Goal: Complete application form: Complete application form

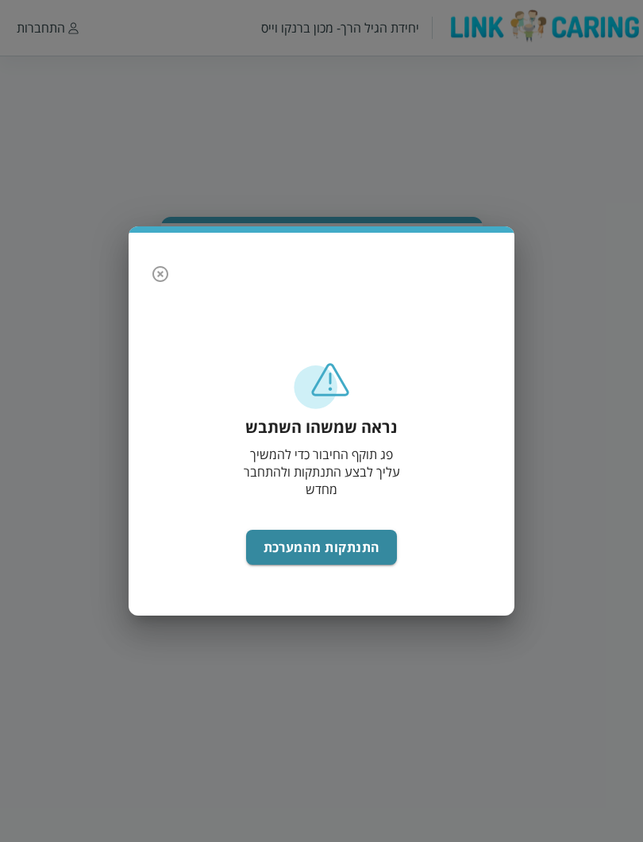
click at [383, 504] on div "נראה שמשהו השתבש פג תוקף החיבור כדי להמשיך עליך לבצע התנתקות ולהתחבר מחדש התנתק…" at bounding box center [322, 480] width 354 height 239
click at [357, 547] on button "התנתקות מהמערכת" at bounding box center [322, 547] width 152 height 35
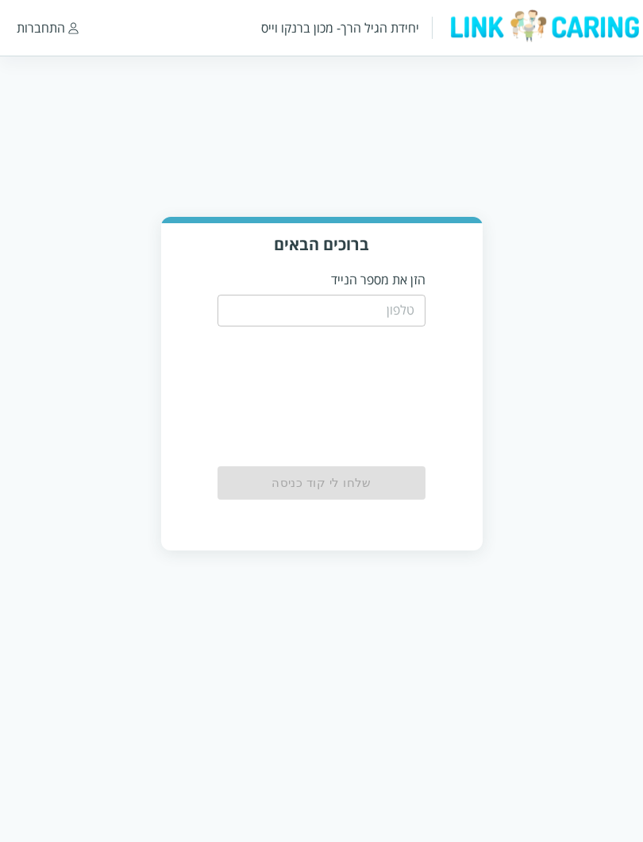
click at [398, 323] on input "tel" at bounding box center [322, 311] width 209 height 32
click at [413, 305] on input "tel" at bounding box center [322, 311] width 209 height 32
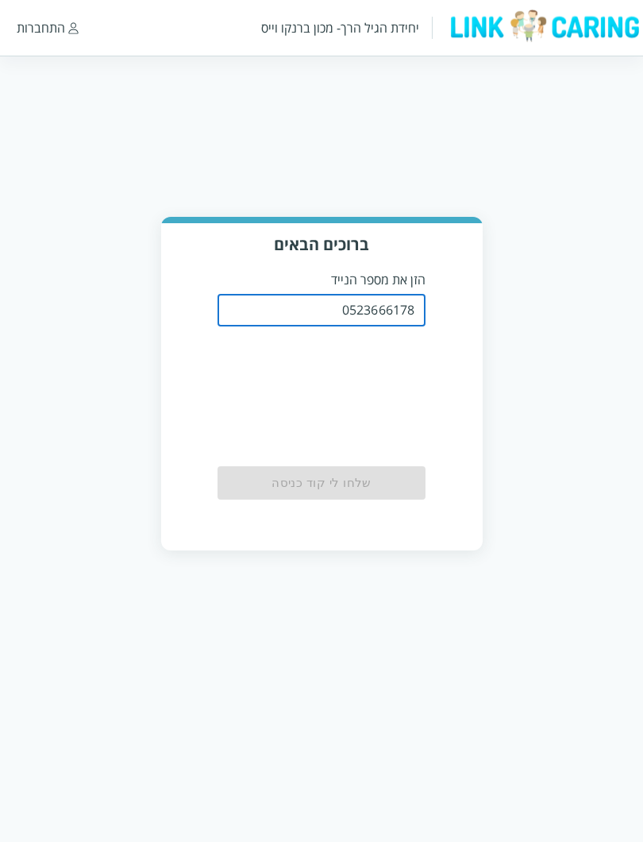
type input "0523666178"
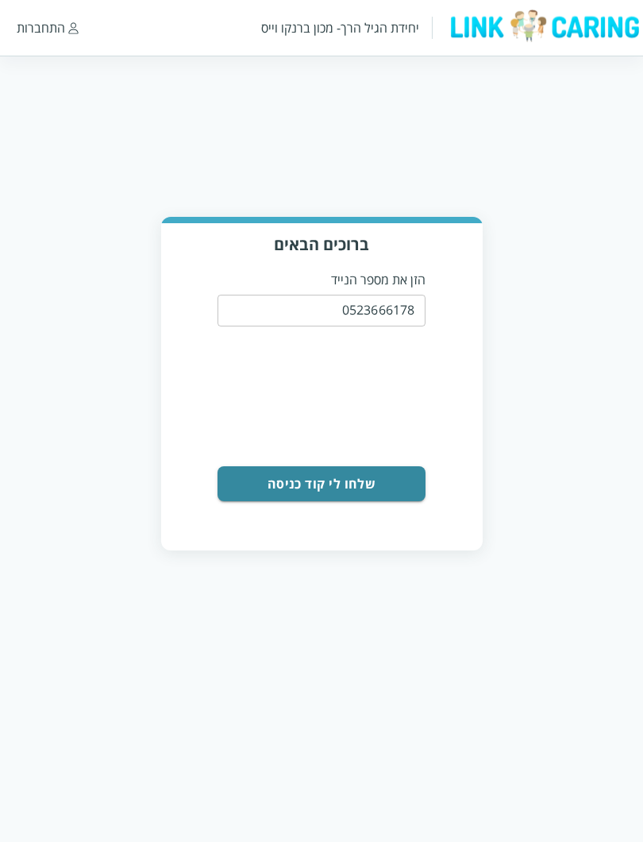
click at [393, 472] on button "שלחו לי קוד כניסה" at bounding box center [322, 483] width 209 height 35
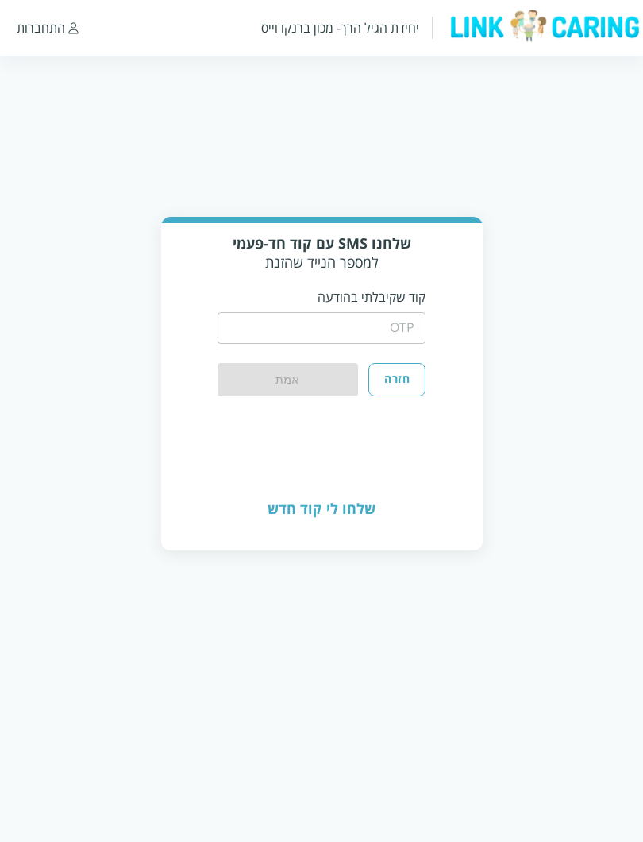
click at [419, 333] on input "string" at bounding box center [322, 328] width 209 height 32
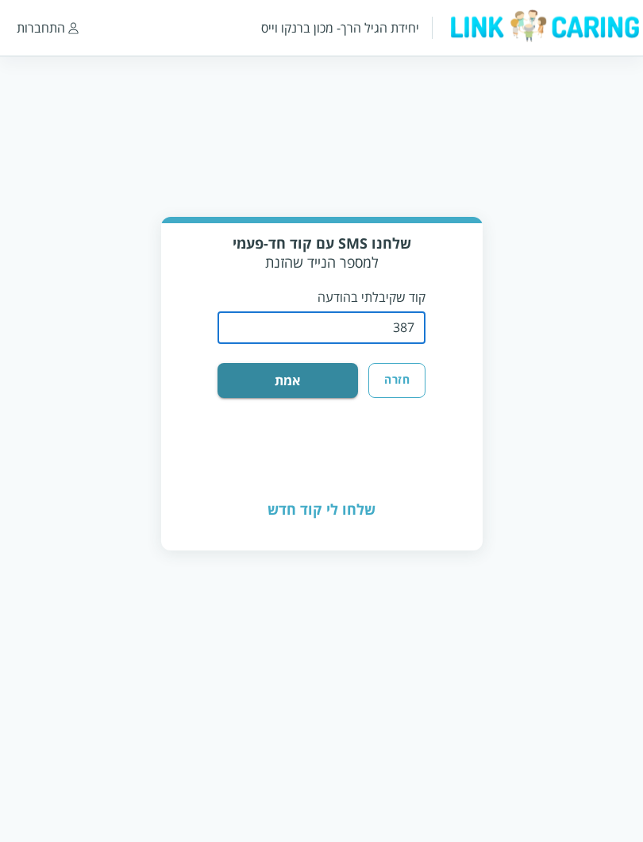
type input "3876"
click at [288, 384] on button "אמת" at bounding box center [288, 380] width 141 height 35
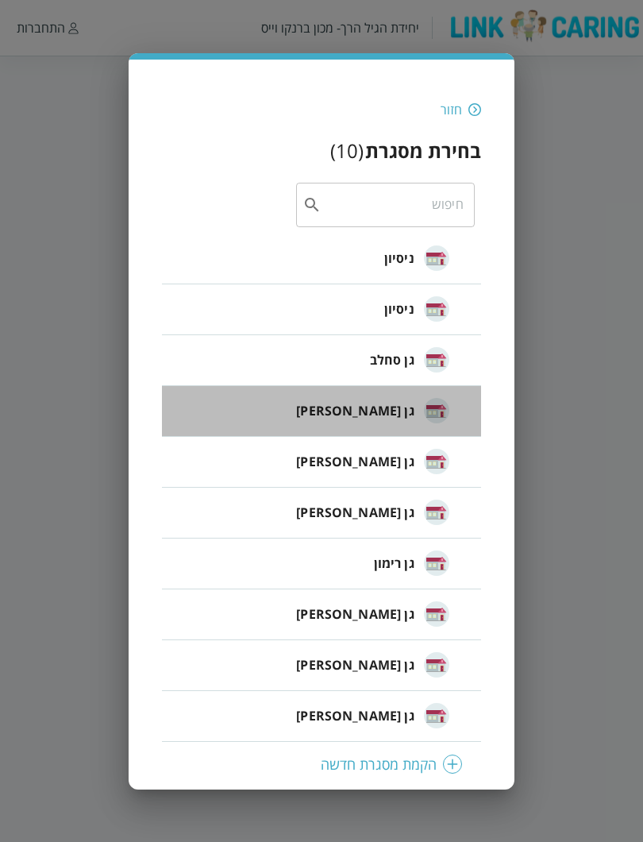
click at [396, 413] on span "גן [PERSON_NAME]" at bounding box center [355, 410] width 118 height 19
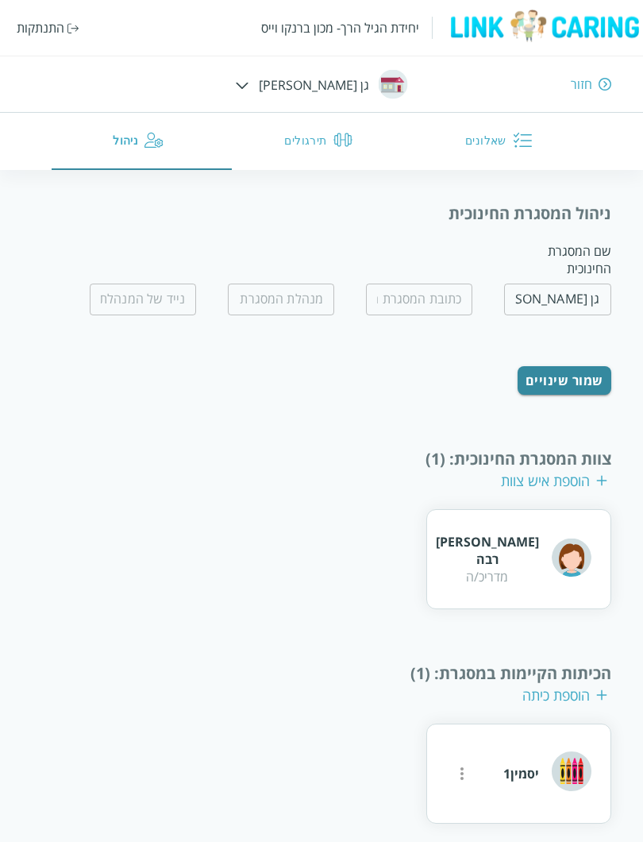
click at [465, 776] on icon "more" at bounding box center [462, 773] width 19 height 19
click at [376, 762] on div at bounding box center [321, 421] width 643 height 842
click at [507, 145] on button "שאלונים" at bounding box center [501, 141] width 180 height 57
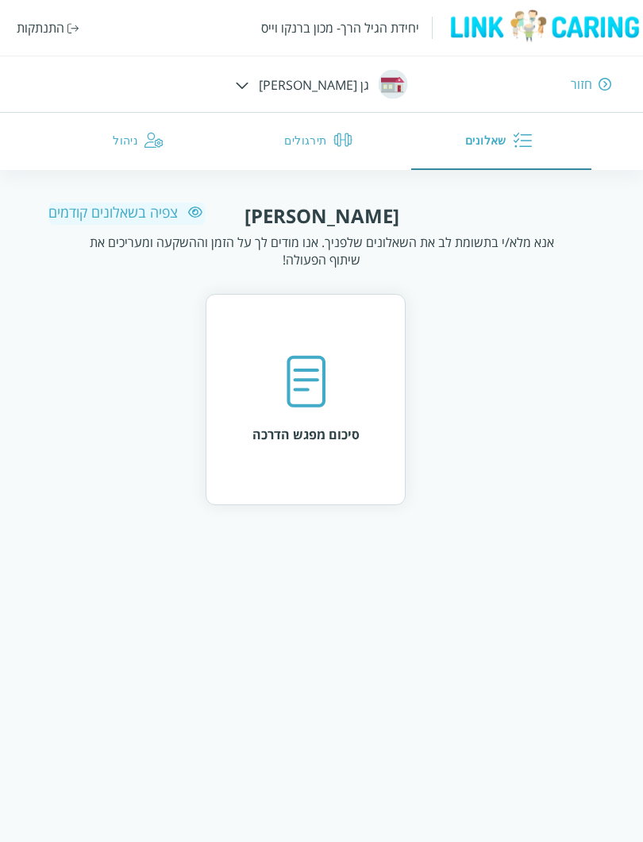
click at [185, 217] on img at bounding box center [194, 211] width 21 height 17
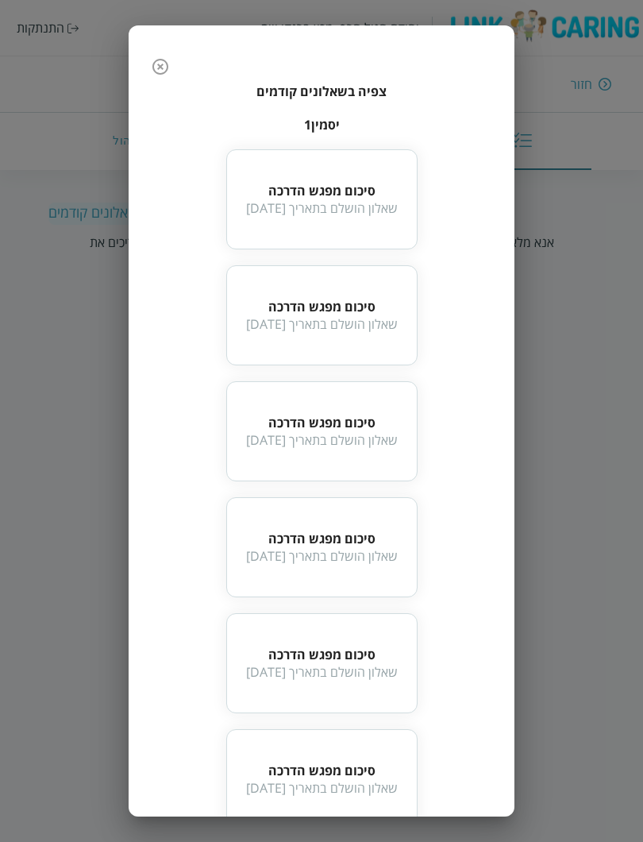
click at [152, 63] on icon "button" at bounding box center [160, 66] width 19 height 19
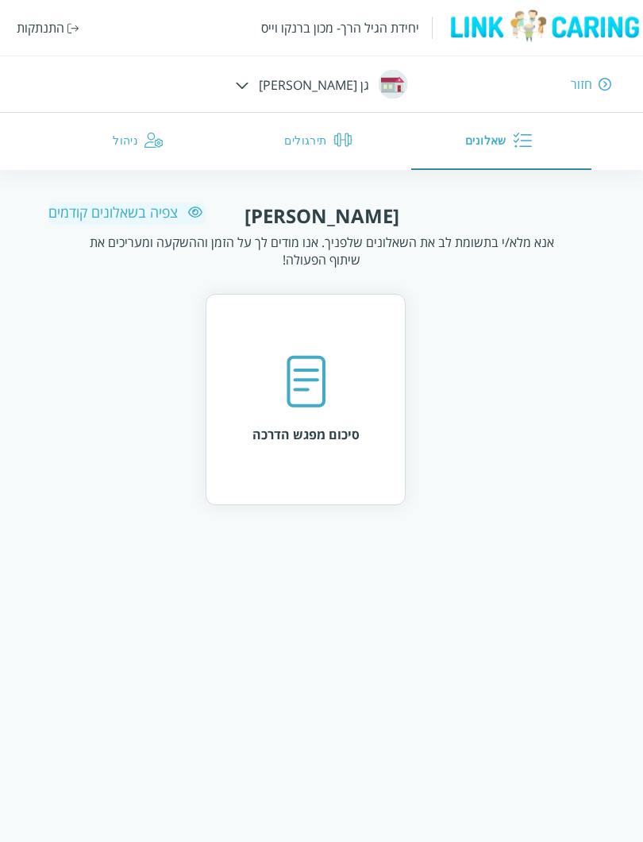
click at [324, 386] on img at bounding box center [306, 382] width 40 height 54
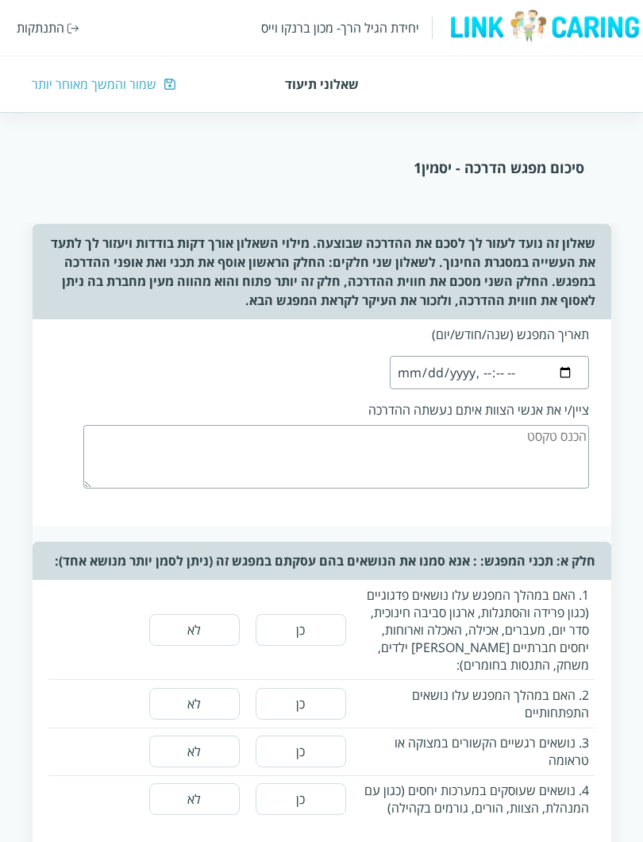
click at [562, 363] on input "datetime-local" at bounding box center [489, 372] width 199 height 33
type input "[DATE]T10:22"
click at [514, 432] on textarea at bounding box center [336, 457] width 506 height 64
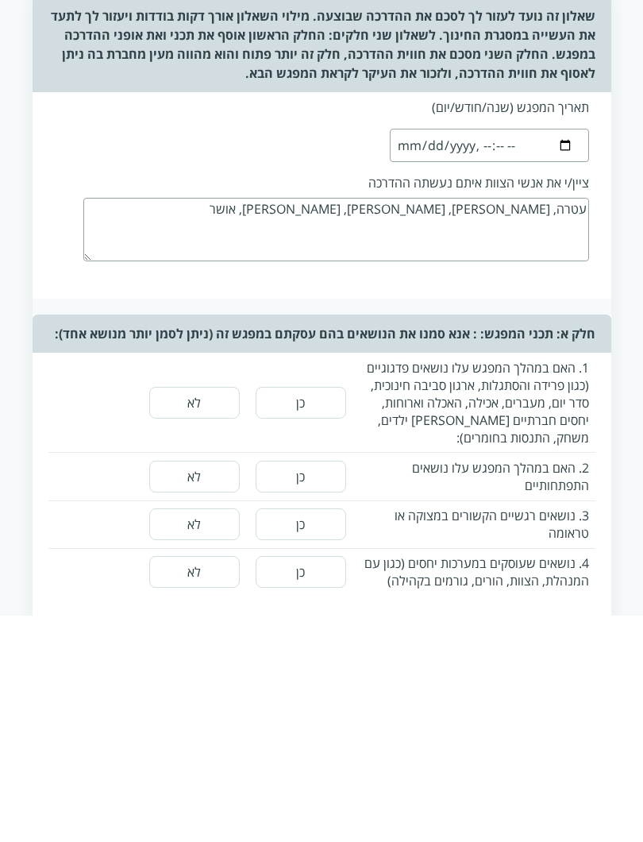
type textarea "עטרה, [PERSON_NAME], [PERSON_NAME], [PERSON_NAME], אושר"
click at [300, 614] on button "כן" at bounding box center [301, 630] width 91 height 32
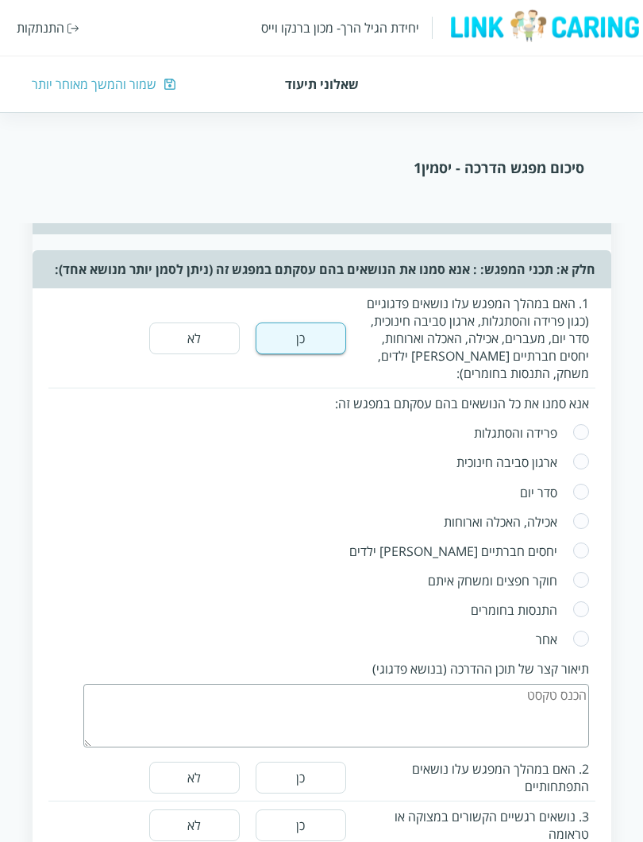
scroll to position [291, 0]
click at [577, 631] on span at bounding box center [581, 640] width 17 height 19
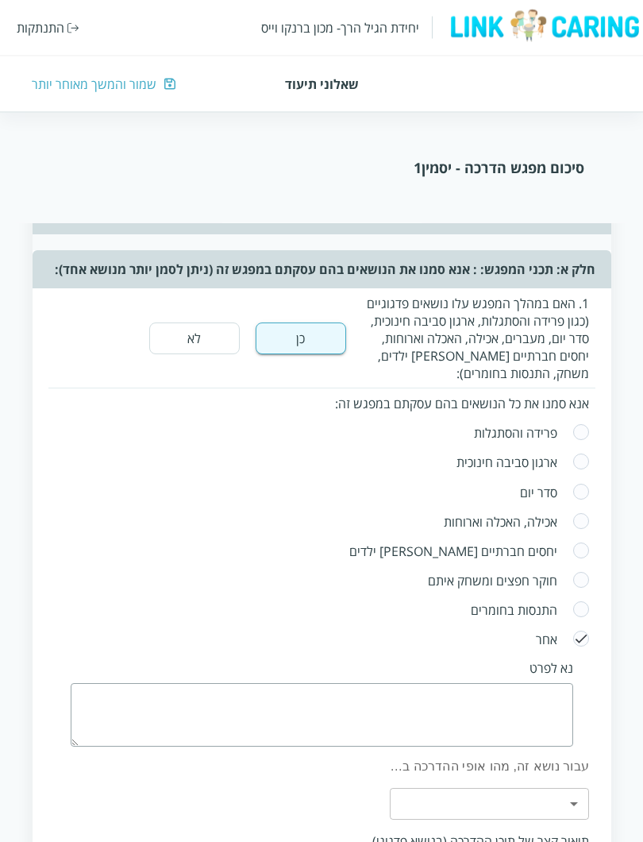
scroll to position [291, 0]
click at [580, 637] on span at bounding box center [581, 639] width 17 height 19
radio input "false"
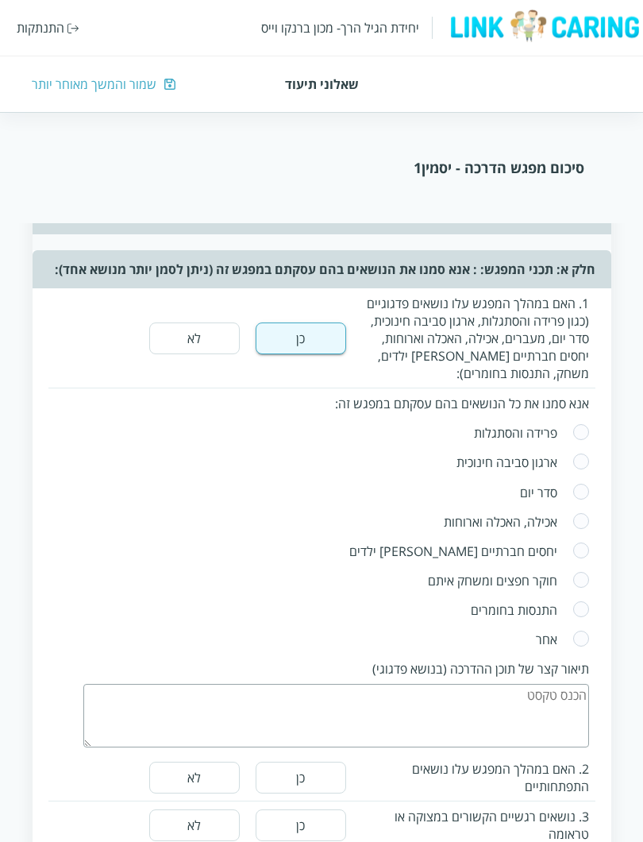
click at [570, 484] on input "neutral" at bounding box center [563, 492] width 17 height 19
radio input "true"
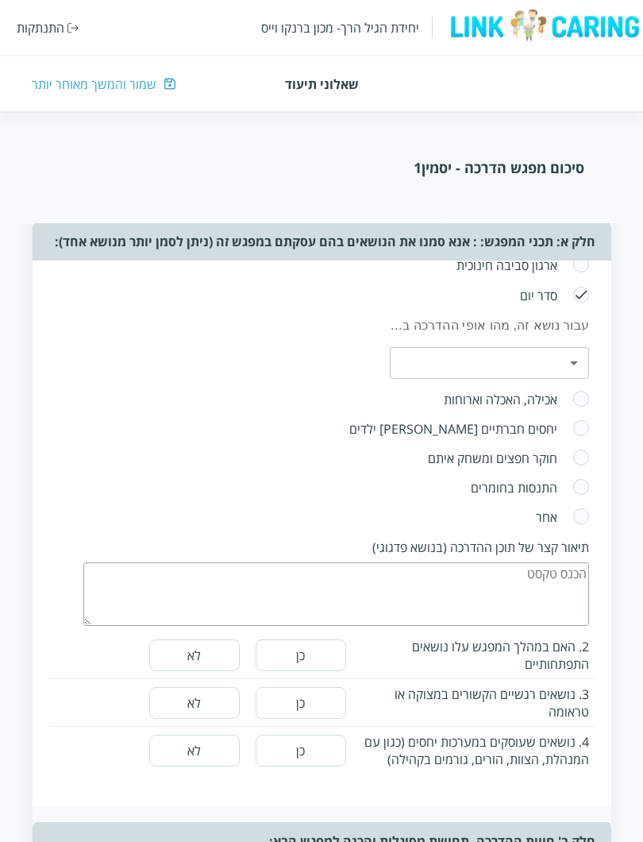
scroll to position [495, 0]
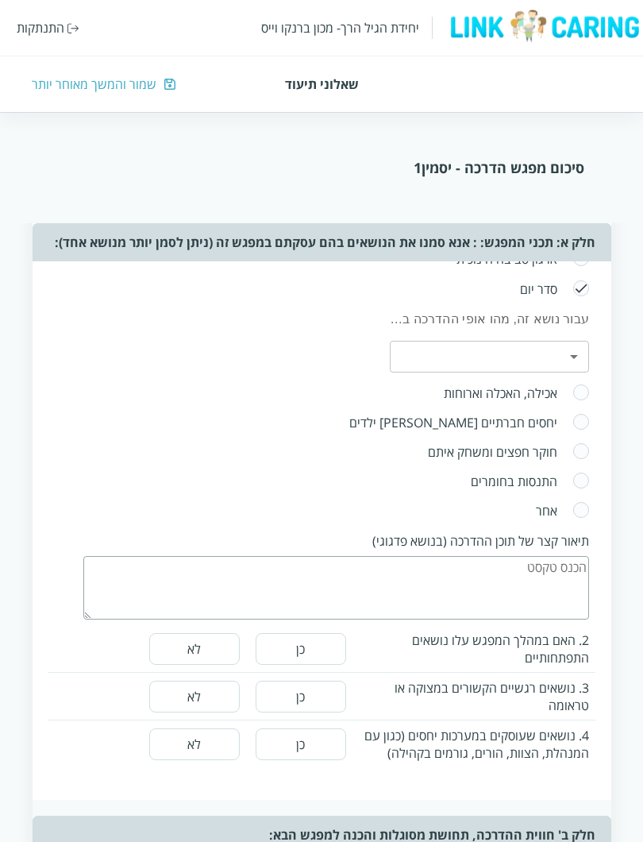
click at [569, 413] on input "neutral" at bounding box center [563, 422] width 17 height 19
radio input "true"
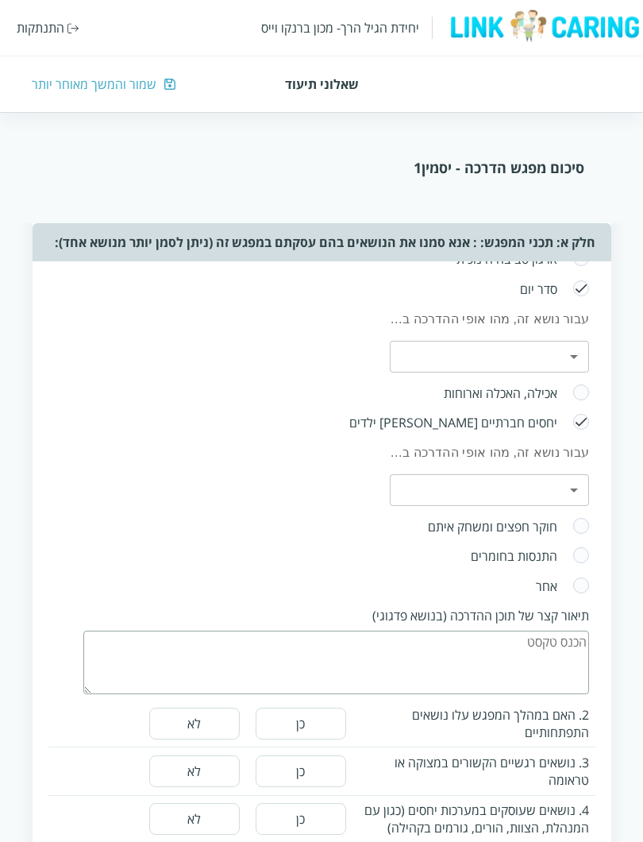
click at [570, 668] on textarea at bounding box center [336, 663] width 506 height 64
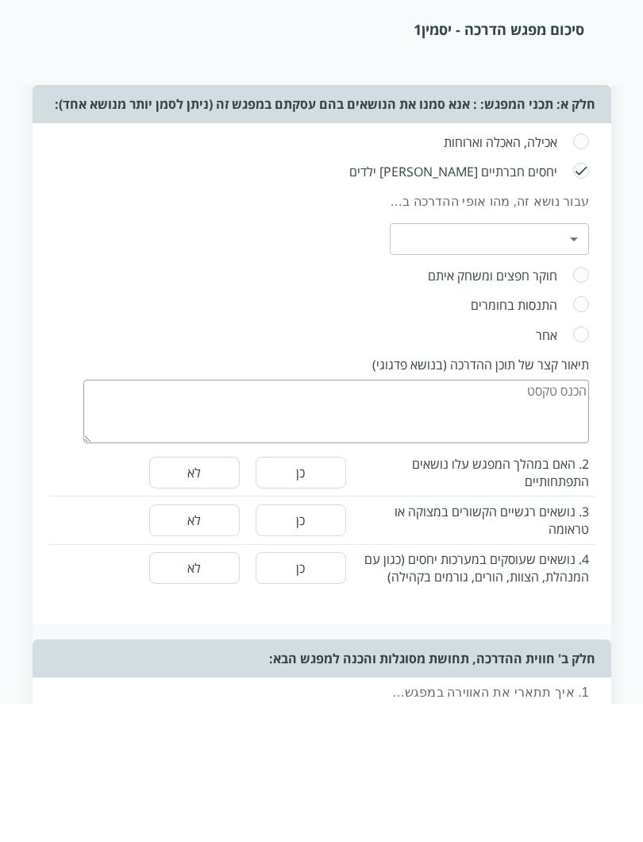
click at [575, 230] on body "יחידת הגיל הרך- מכון [PERSON_NAME] התנתקות שאלוני תיעוד שמור והמשך מאוחר יותר ס…" at bounding box center [321, 573] width 643 height 2032
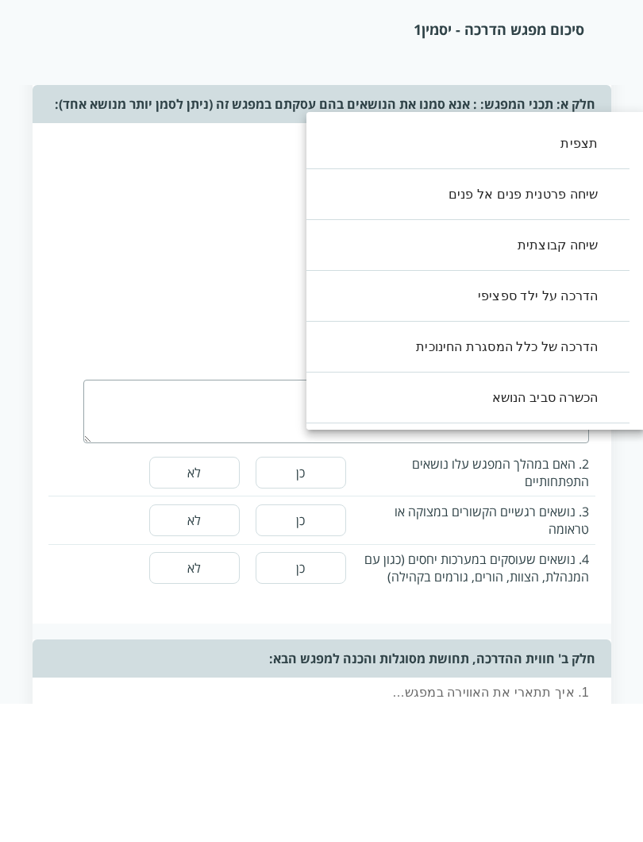
scroll to position [747, 0]
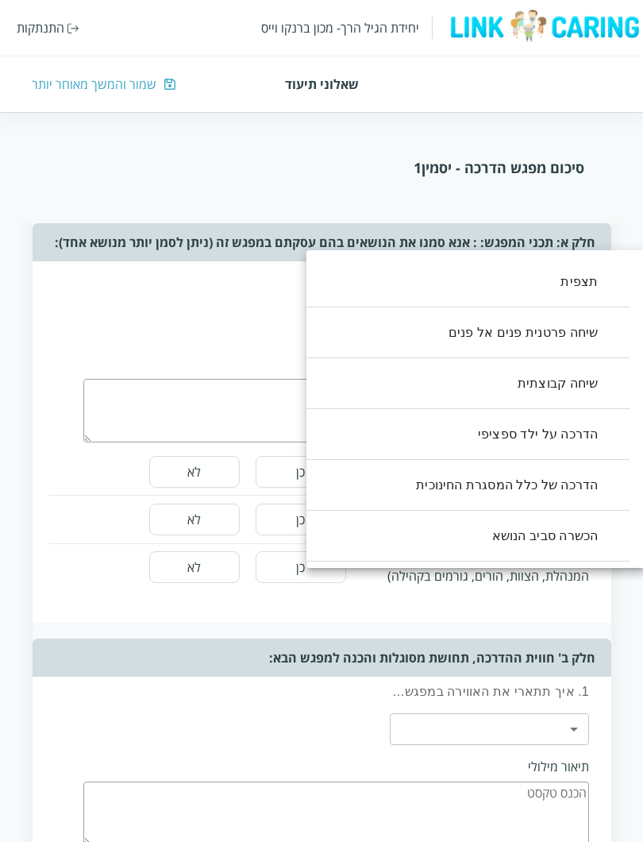
click at [575, 376] on li "שיחה קבוצתית" at bounding box center [460, 383] width 339 height 51
click at [575, 444] on li "הדרכה על ילד ספציפי" at bounding box center [460, 434] width 339 height 51
type input ",2,3"
click at [243, 428] on div at bounding box center [321, 421] width 643 height 842
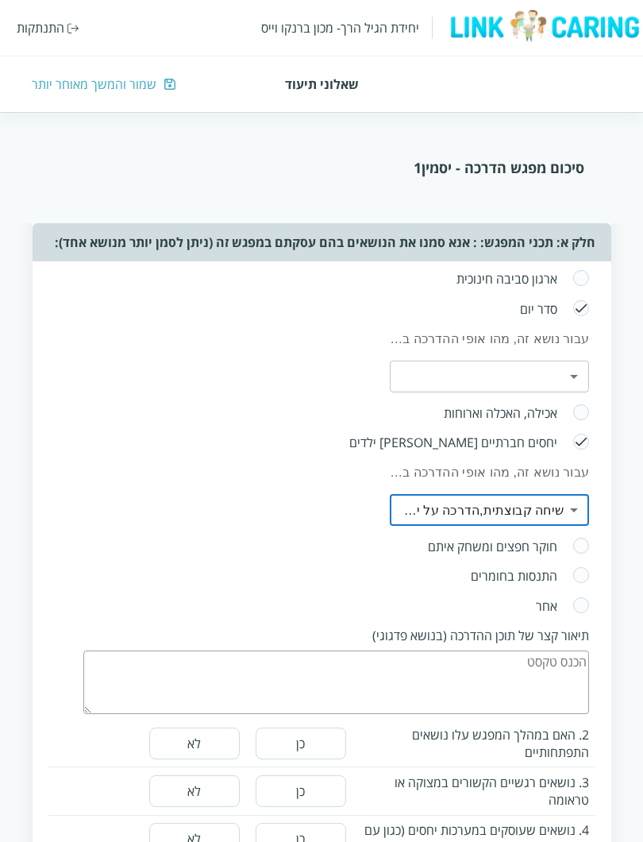
scroll to position [431, 0]
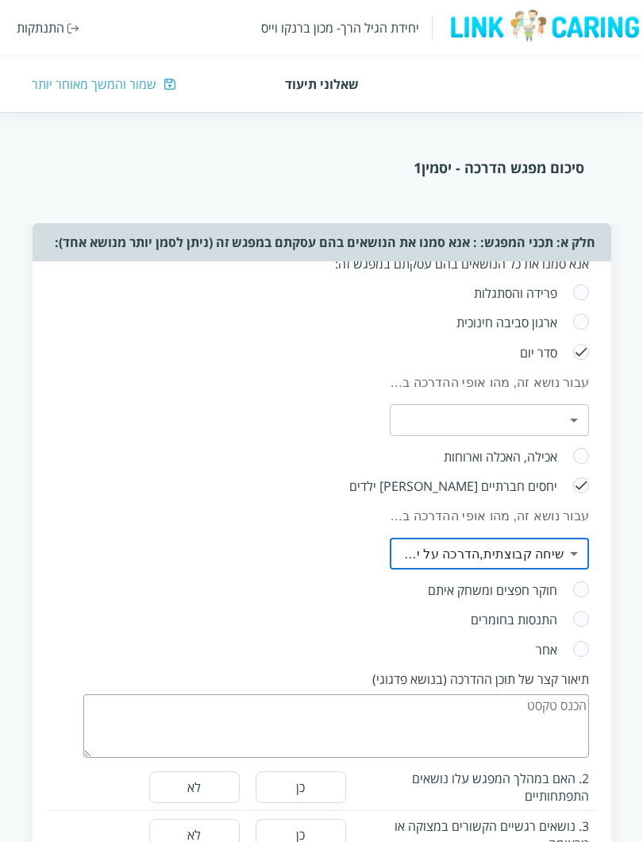
click at [575, 416] on body "יחידת הגיל הרך- מכון [PERSON_NAME] התנתקות שאלוני תיעוד שמור והמשך מאוחר יותר ס…" at bounding box center [321, 749] width 643 height 2032
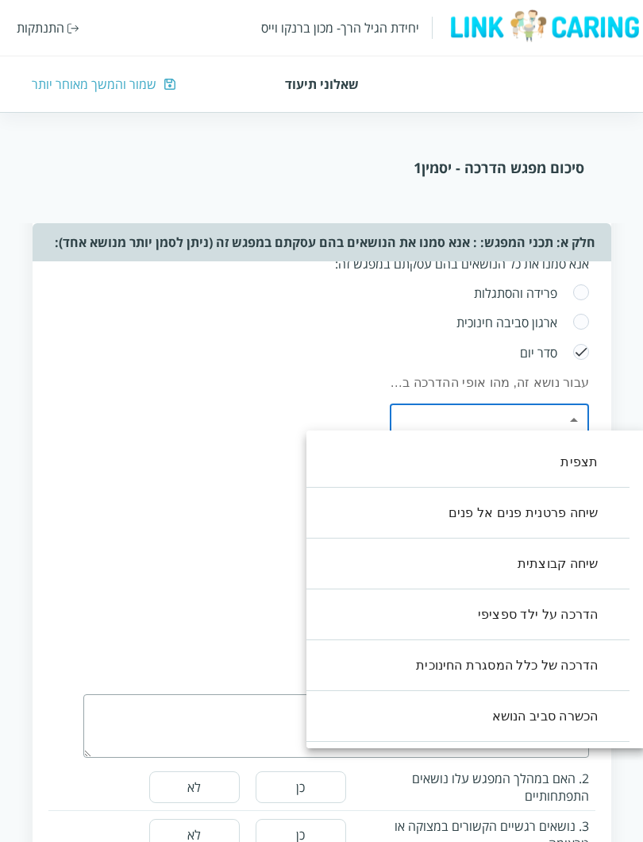
click at [581, 547] on li "שיחה קבוצתית" at bounding box center [460, 563] width 339 height 51
click at [582, 508] on li "שיחה פרטנית פנים אל פנים" at bounding box center [460, 513] width 339 height 51
type input ",2,1"
click at [263, 604] on div at bounding box center [321, 421] width 643 height 842
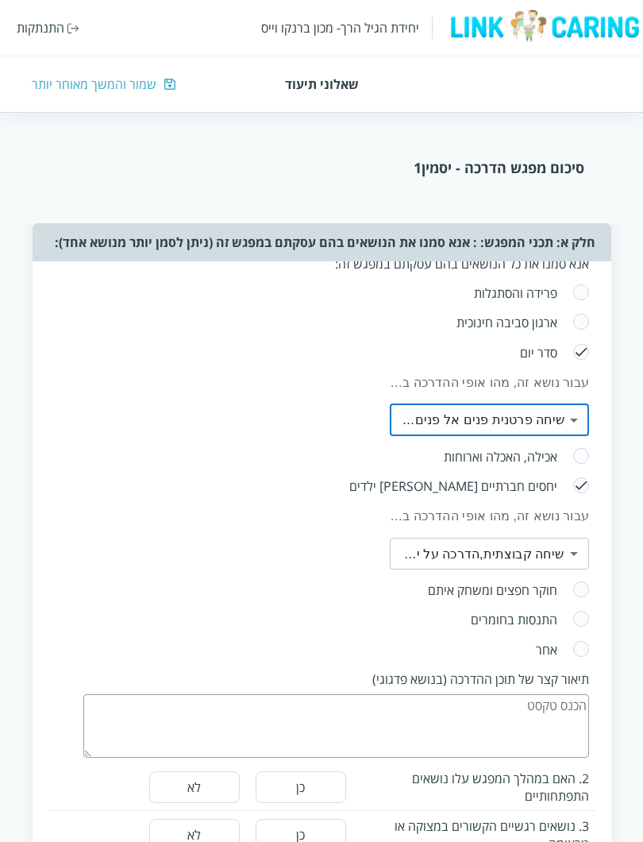
click at [327, 718] on textarea at bounding box center [336, 726] width 506 height 64
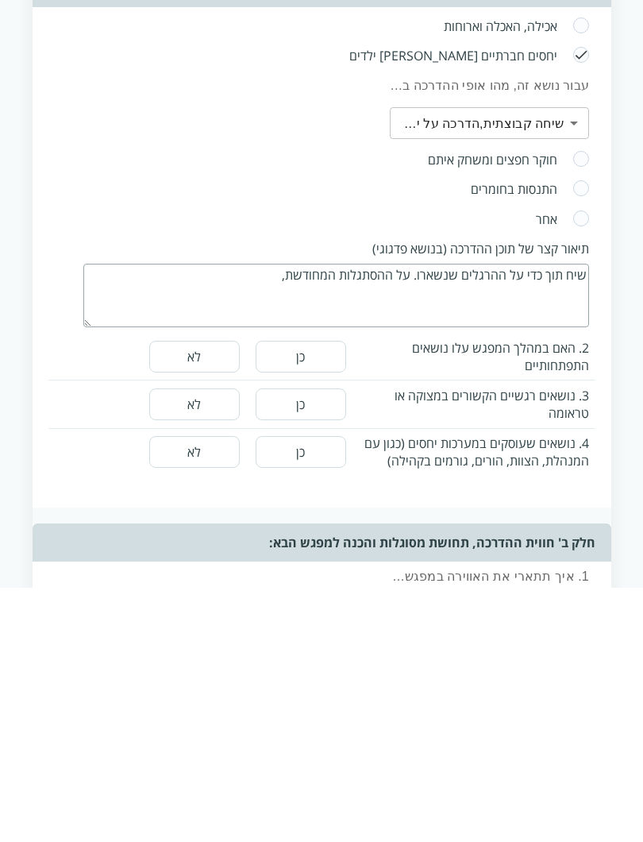
type textarea "שיח תוך כדי על ההרגלים שנשארו. על ההסתגלות המחודשת,"
click at [175, 643] on button "לא" at bounding box center [194, 659] width 91 height 32
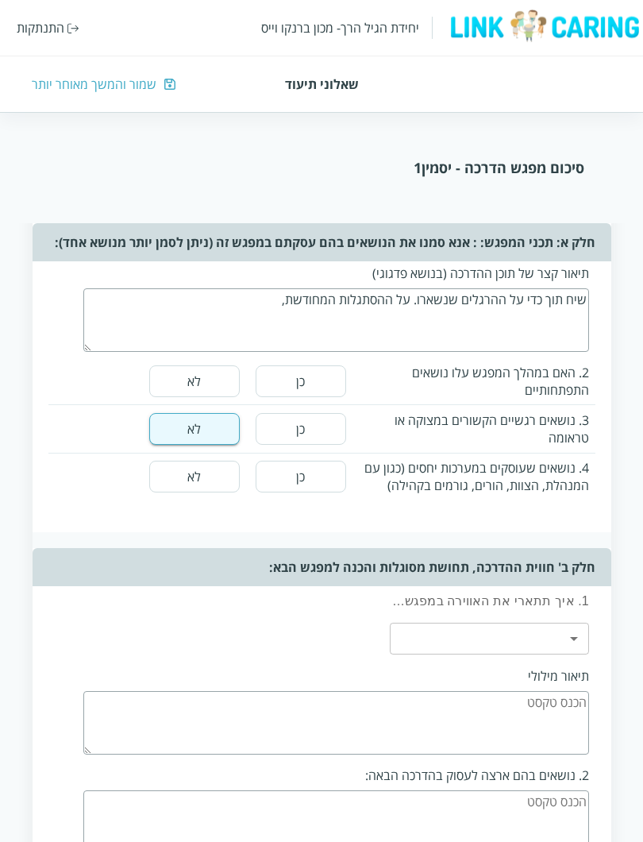
scroll to position [759, 0]
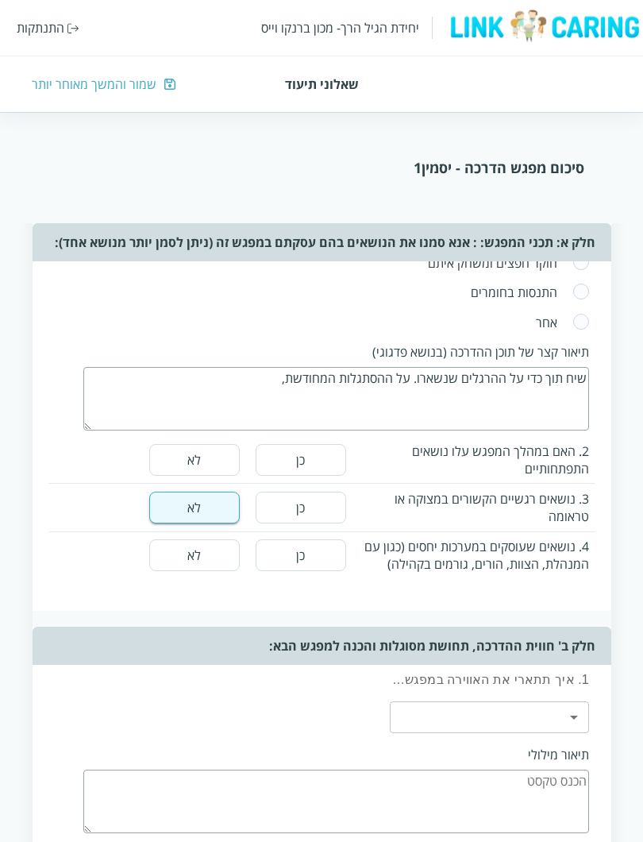
click at [295, 458] on button "כן" at bounding box center [301, 460] width 91 height 32
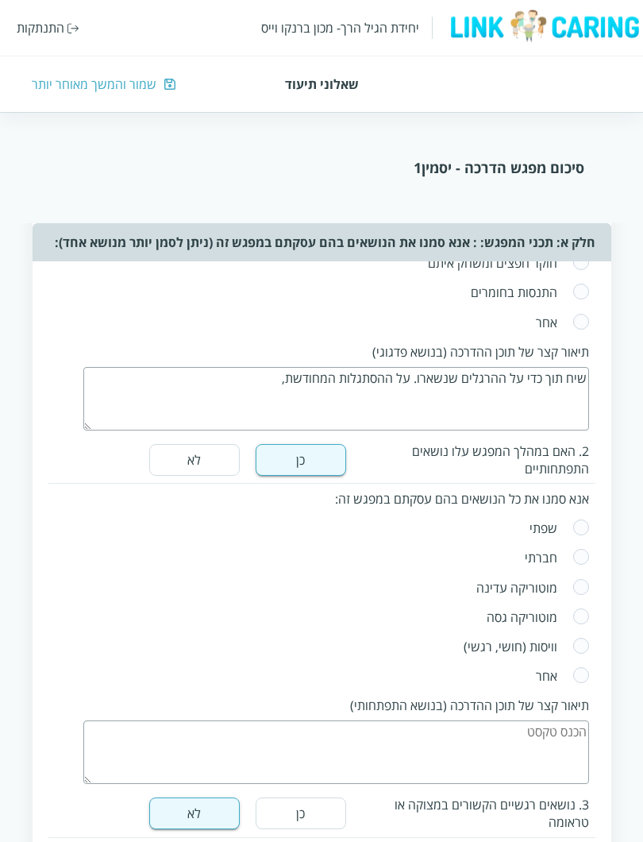
click at [578, 529] on span at bounding box center [581, 528] width 17 height 19
radio input "true"
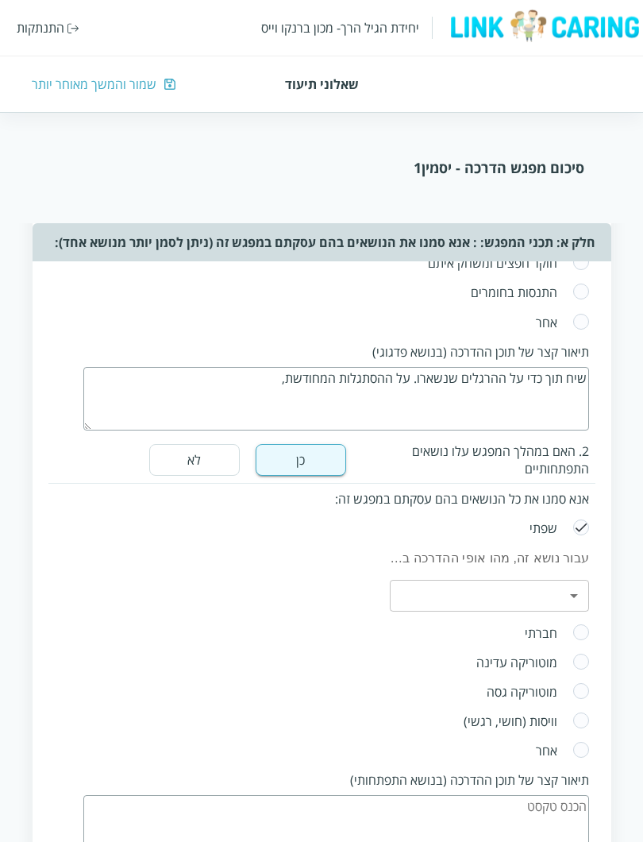
click at [583, 590] on body "יחידת הגיל הרך- מכון [PERSON_NAME] התנתקות שאלוני תיעוד שמור והמשך מאוחר יותר ס…" at bounding box center [321, 612] width 643 height 2413
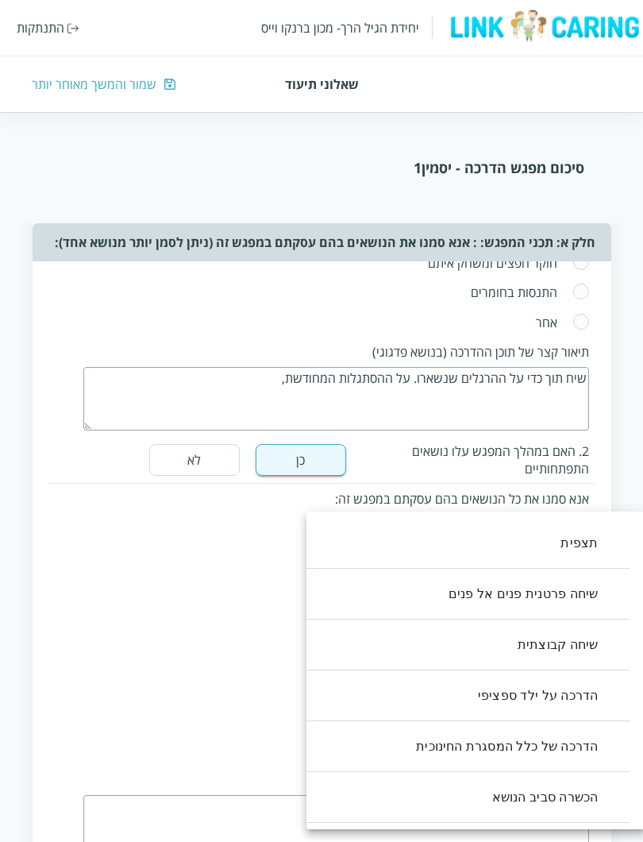
click at [581, 588] on li "שיחה פרטנית פנים אל פנים" at bounding box center [460, 594] width 339 height 51
click at [502, 697] on li "הדרכה על ילד ספציפי" at bounding box center [460, 695] width 339 height 51
type input ",1,3"
click at [280, 699] on div at bounding box center [321, 421] width 643 height 842
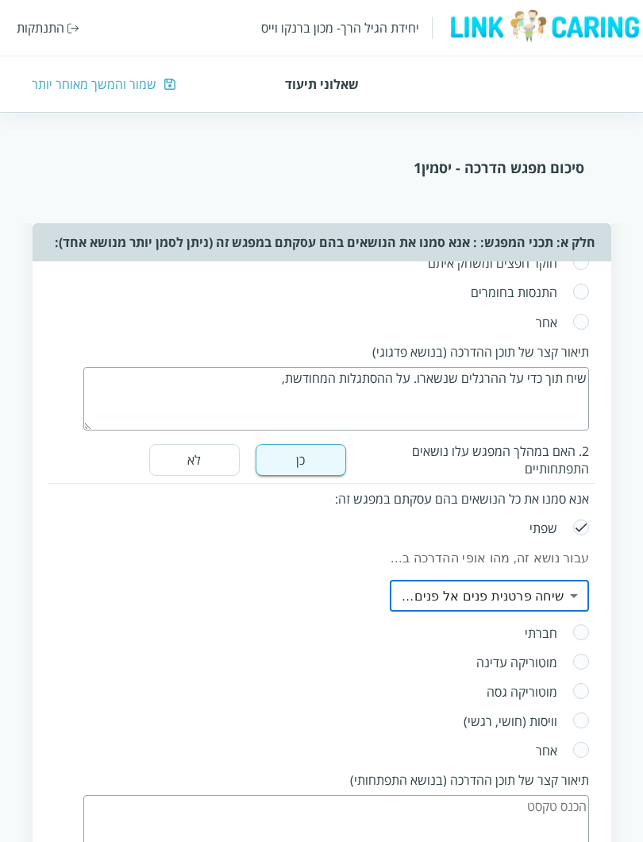
click at [276, 809] on textarea at bounding box center [336, 827] width 506 height 64
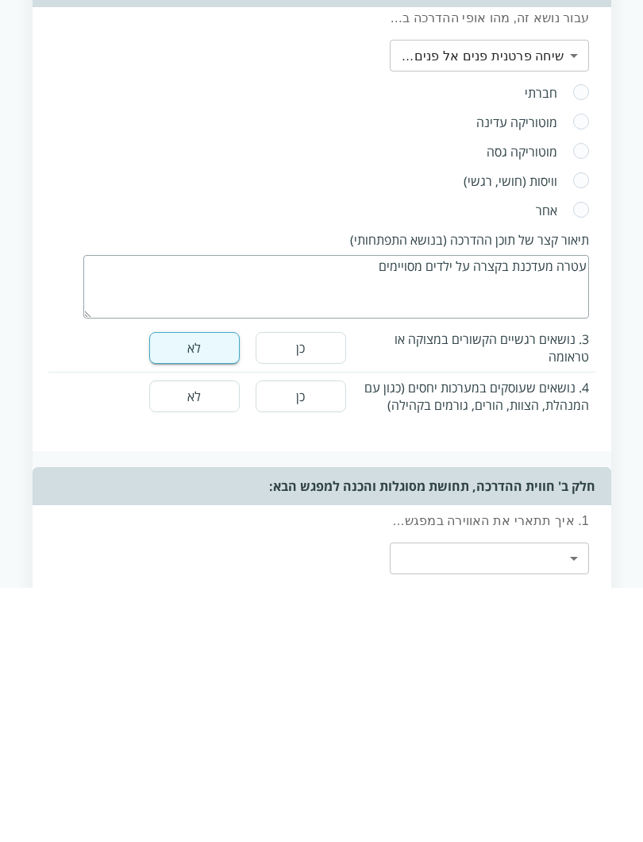
type textarea "עטרה מעדכנת בקצרה על ילדים מסויימים"
click at [353, 420] on div "וויסות (חושי, רגשי)" at bounding box center [321, 434] width 547 height 29
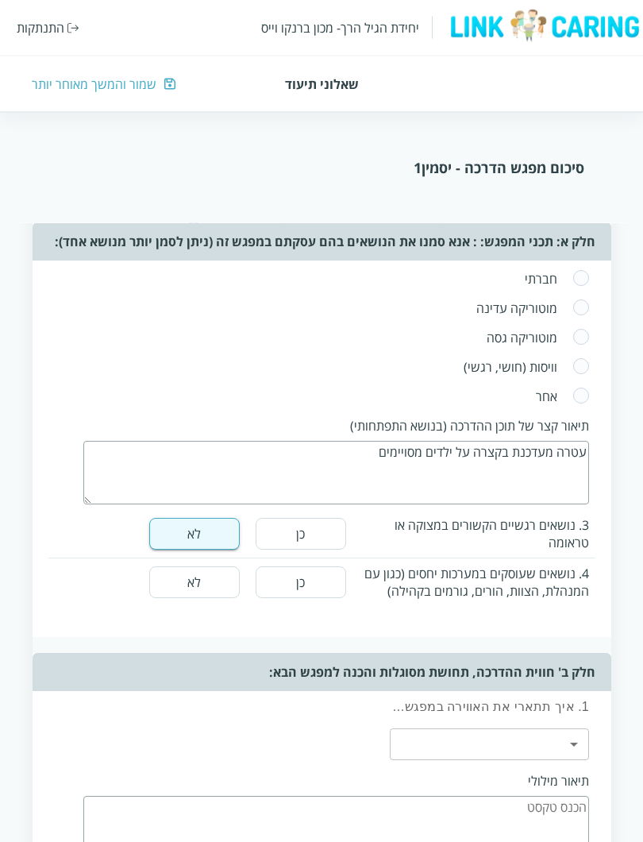
click at [331, 593] on button "כן" at bounding box center [301, 583] width 91 height 32
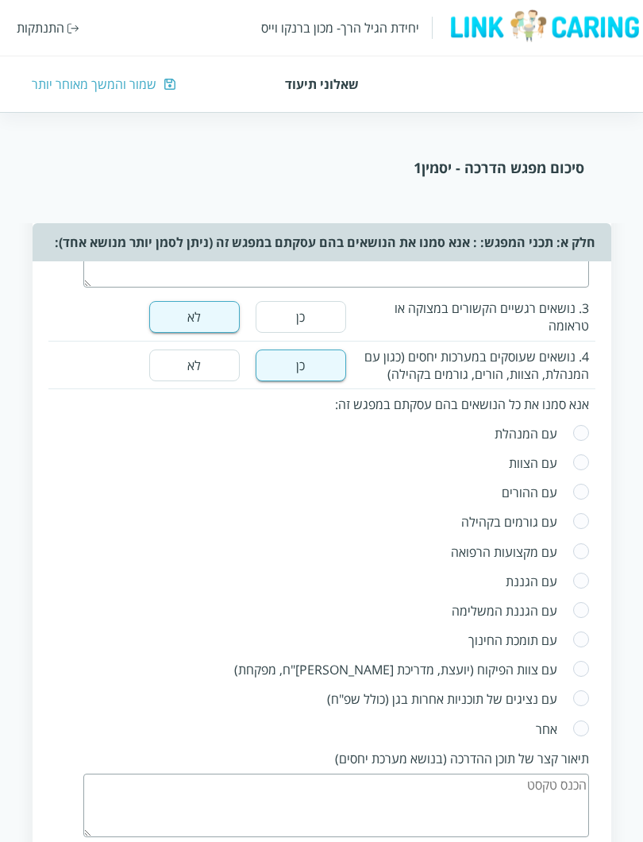
scroll to position [1330, 0]
click at [581, 473] on span at bounding box center [581, 463] width 17 height 19
radio input "true"
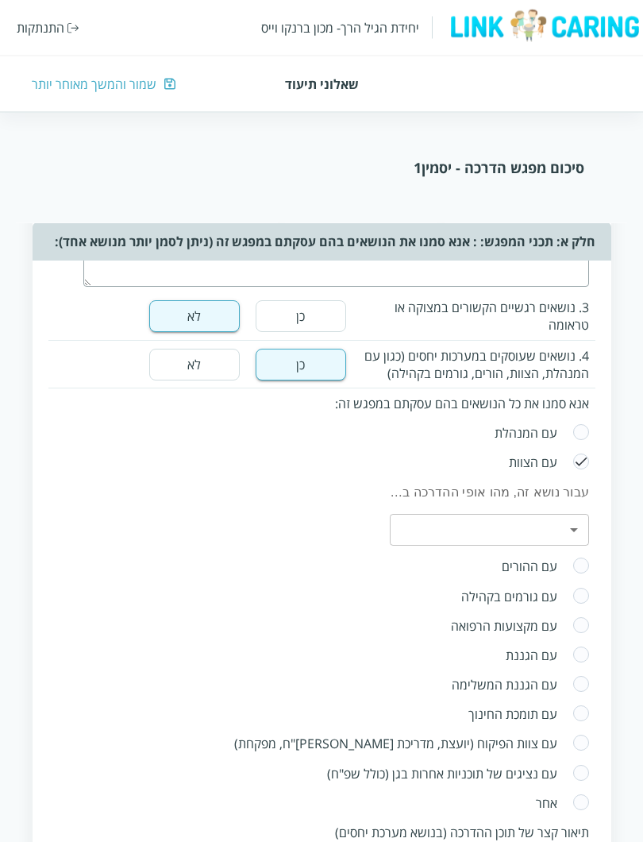
scroll to position [1330, 0]
click at [569, 543] on body "יחידת הגיל הרך- מכון [PERSON_NAME] התנתקות שאלוני תיעוד שמור והמשך מאוחר יותר ס…" at bounding box center [321, 305] width 643 height 2943
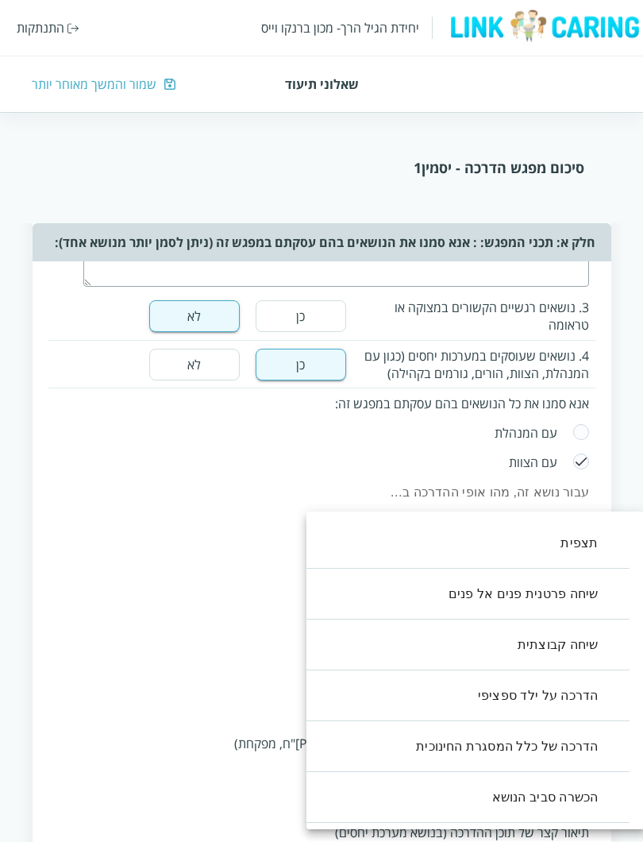
click at [591, 590] on li "שיחה פרטנית פנים אל פנים" at bounding box center [460, 594] width 339 height 51
type input ",1"
click at [202, 759] on div at bounding box center [321, 421] width 643 height 842
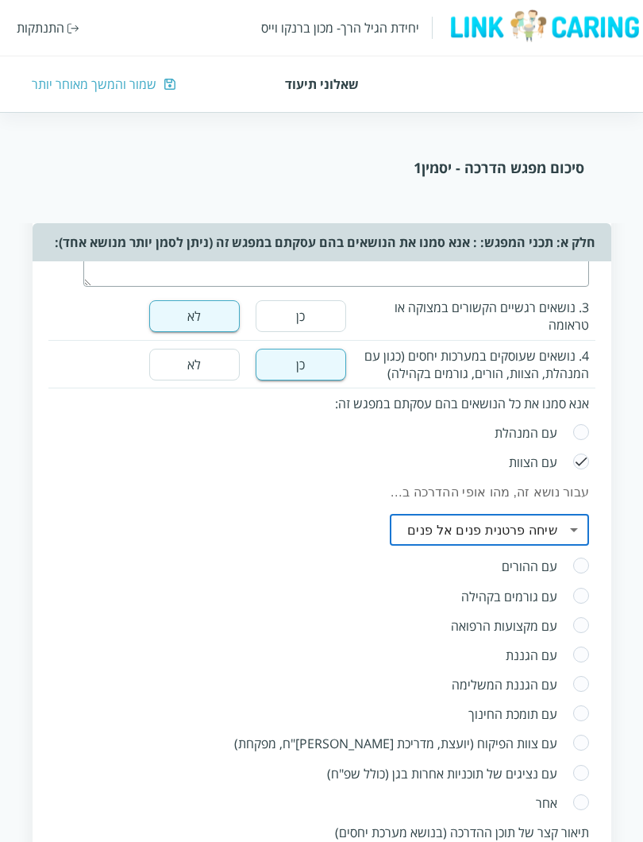
click at [579, 539] on body "יחידת הגיל הרך- מכון [PERSON_NAME] התנתקות שאלוני תיעוד שמור והמשך מאוחר יותר ס…" at bounding box center [321, 305] width 643 height 2943
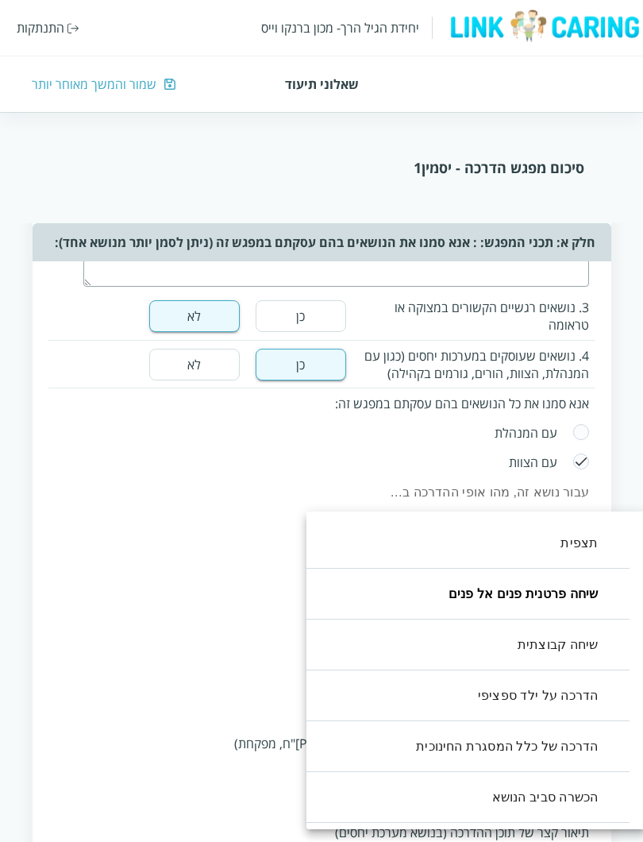
click at [218, 739] on div at bounding box center [321, 421] width 643 height 842
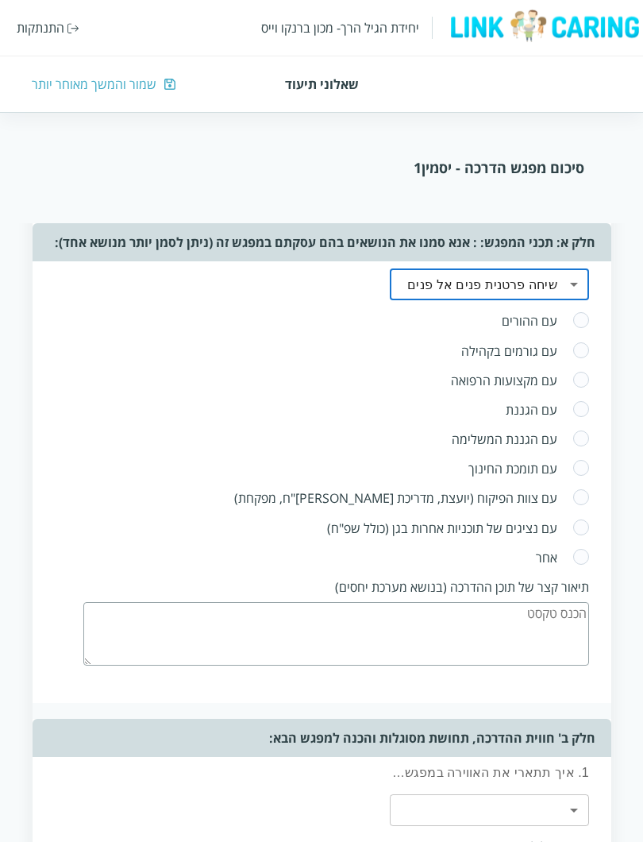
click at [552, 635] on textarea at bounding box center [336, 634] width 506 height 64
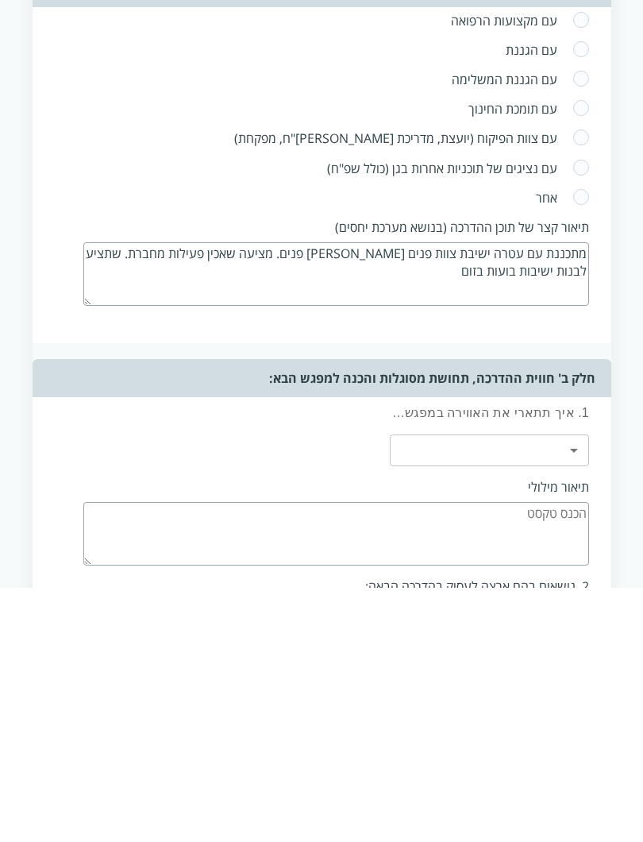
click at [581, 496] on textarea "מתכננת עם עטרה ישיבת צוות פנים [PERSON_NAME] פנים. מציעה שאכין פעילות מחברת. שת…" at bounding box center [336, 528] width 506 height 64
click at [569, 496] on textarea "מתכננת עם עטרה ישיבת צוות פנים [PERSON_NAME] פנים. מציעה שאכין פעילות מחברת. שת…" at bounding box center [336, 528] width 506 height 64
click at [568, 496] on textarea "מתכננת עם עטרה ישיבת צוות פנים [PERSON_NAME] פנים. מציעה שאכין פעילות מחברת. שת…" at bounding box center [336, 528] width 506 height 64
click at [442, 496] on textarea "מתכננת עם עטרה ישיבת צוות פנים [PERSON_NAME] פנים. מציעה שאכין פעילות מחברת. שת…" at bounding box center [336, 528] width 506 height 64
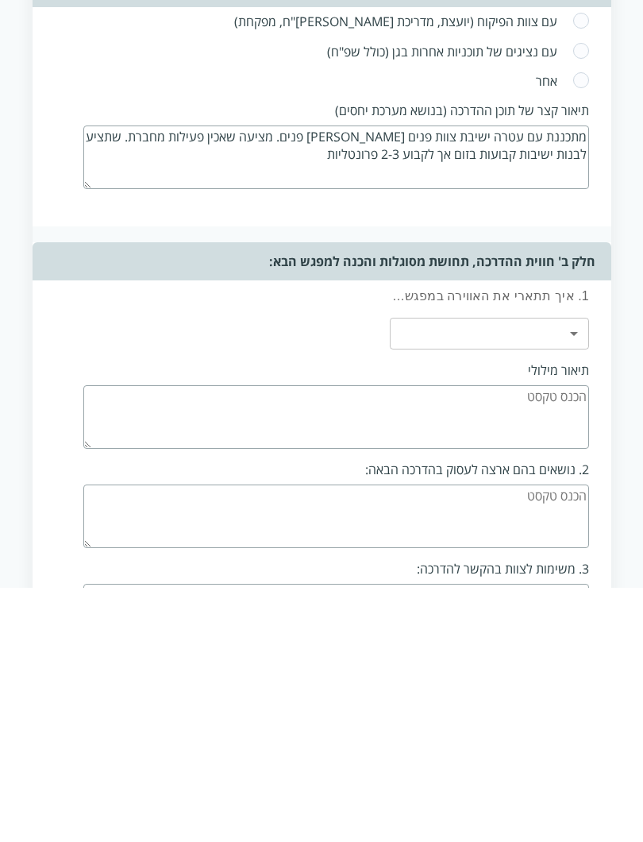
type textarea "מתכננת עם עטרה ישיבת צוות פנים [PERSON_NAME] פנים. מציעה שאכין פעילות מחברת. שת…"
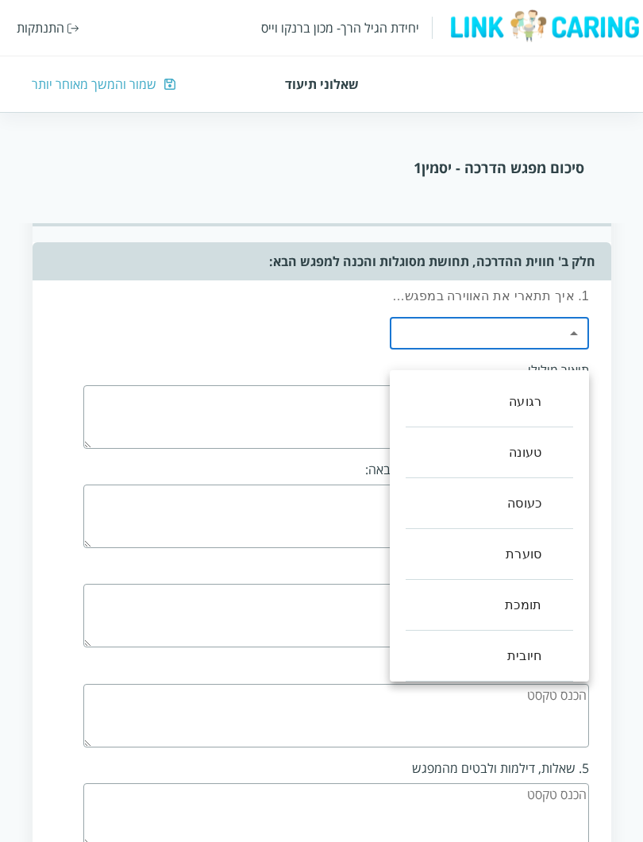
click at [554, 391] on li "רגועה" at bounding box center [490, 401] width 168 height 51
type input ",0"
click at [336, 452] on div at bounding box center [321, 421] width 643 height 842
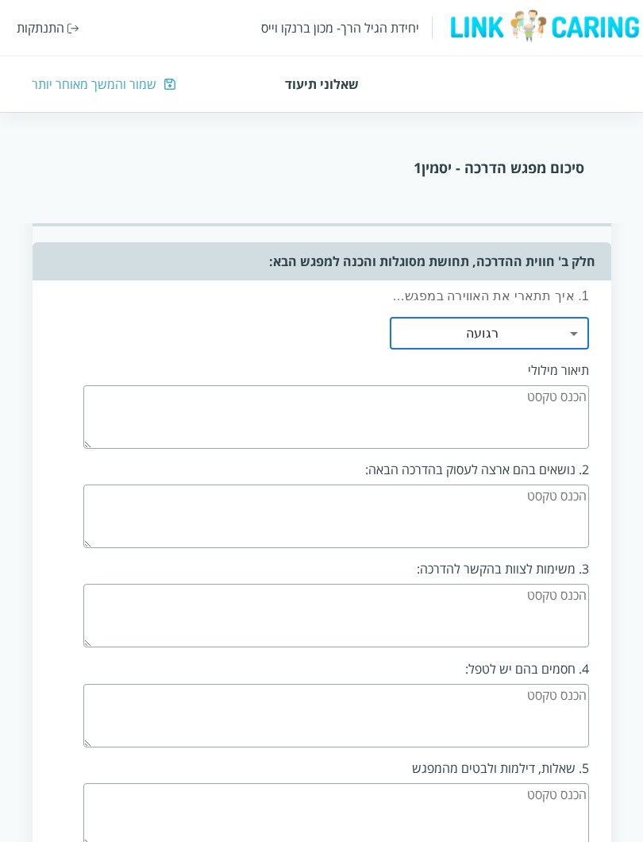
click at [409, 430] on textarea at bounding box center [336, 417] width 506 height 64
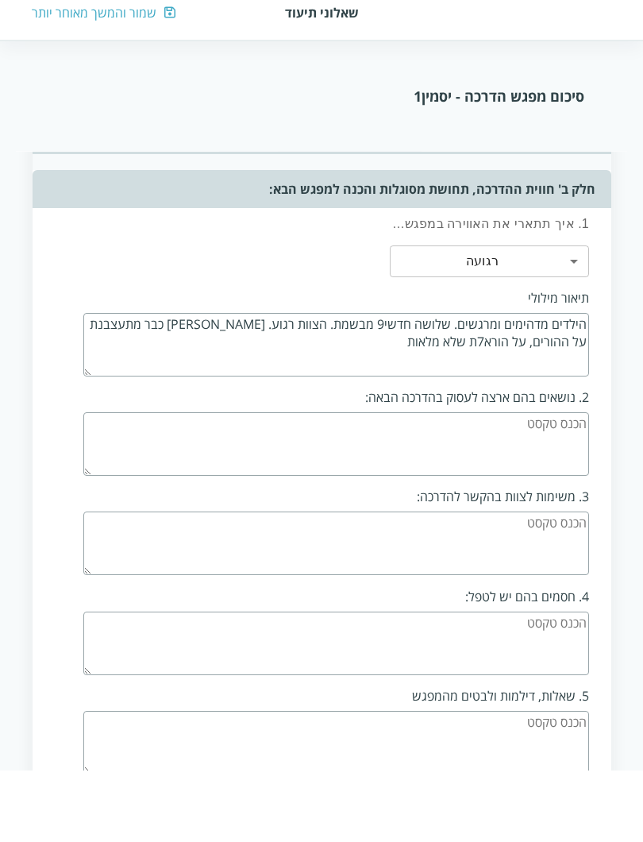
click at [577, 484] on textarea at bounding box center [336, 516] width 506 height 64
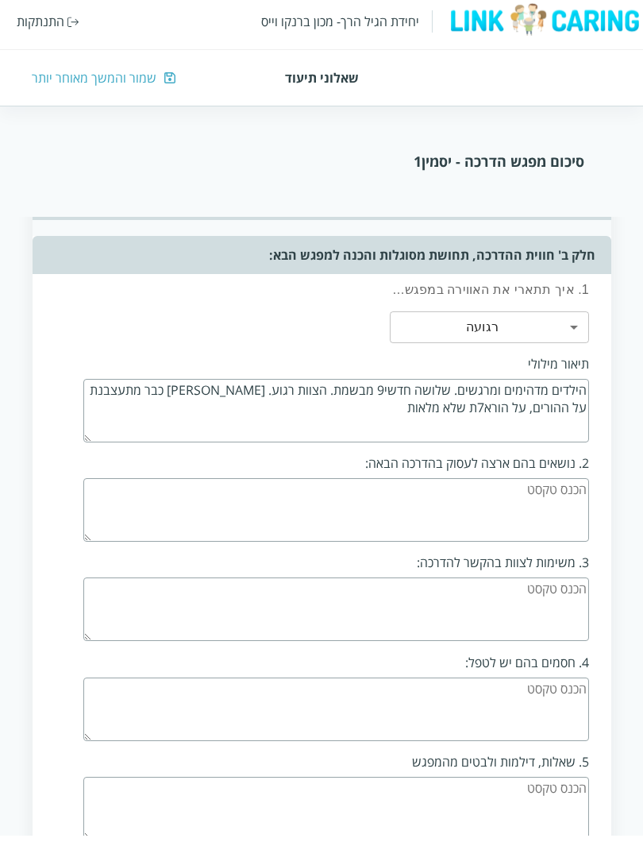
click at [268, 438] on textarea "הילדים מדהימים ומרגשים. שלושה חדשי9 מבשמת. הצוות רגוע. [PERSON_NAME] כבר מתעצבנ…" at bounding box center [336, 417] width 506 height 64
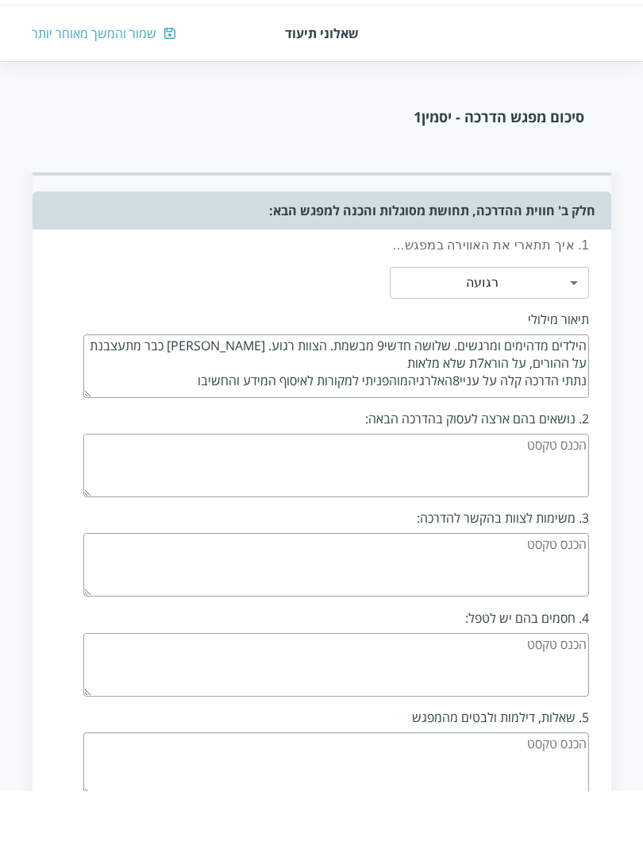
click at [454, 406] on textarea "הילדים מדהימים ומרגשים. שלושה חדשי9 מבשמת. הצוות רגוע. [PERSON_NAME] כבר מתעצבנ…" at bounding box center [336, 417] width 506 height 64
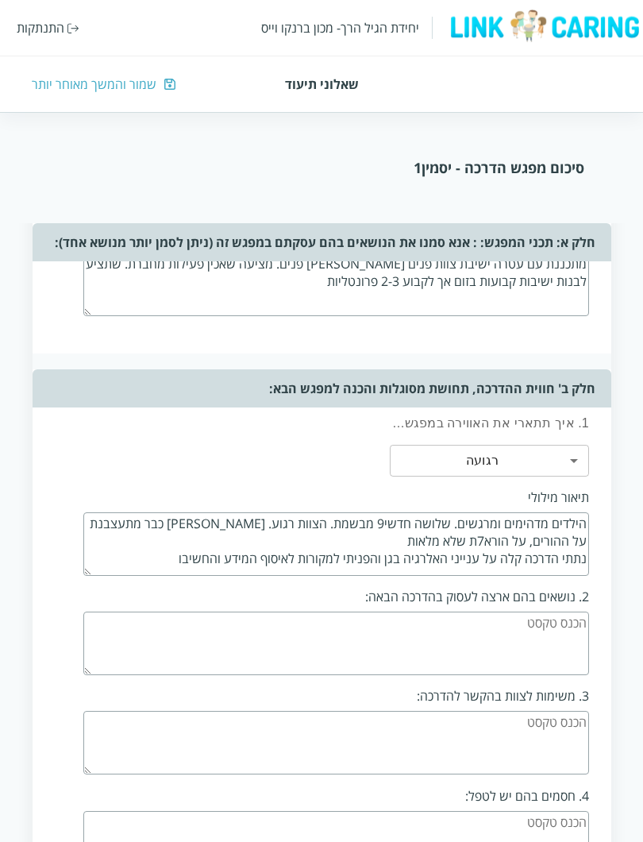
scroll to position [1853, 0]
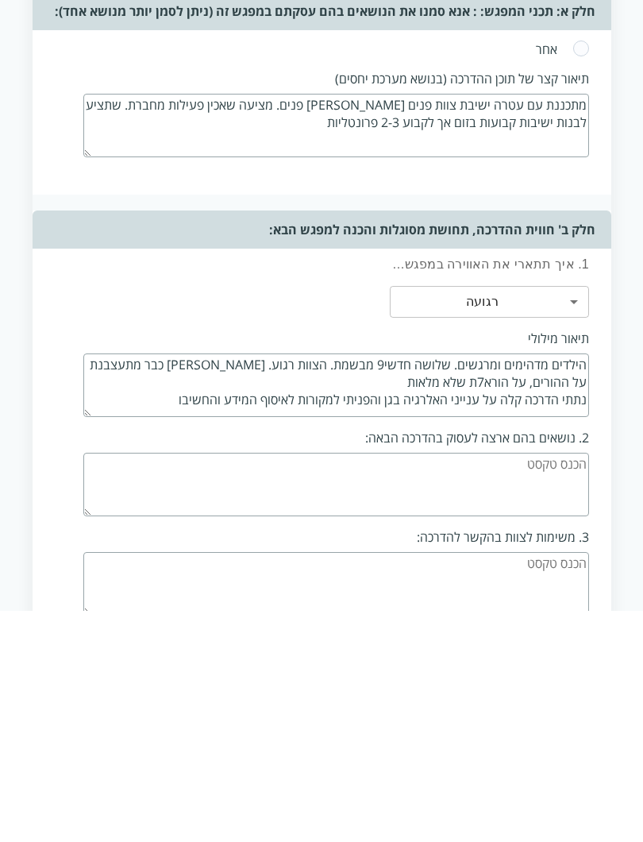
type textarea "הילדים מדהימים ומרגשים. שלושה חדשי9 מבשמת. הצוות רגוע. [PERSON_NAME] כבר מתעצבנ…"
click at [301, 684] on textarea at bounding box center [336, 716] width 506 height 64
click at [499, 684] on textarea "וויסותה של [PERSON_NAME]. חיבור עם [PERSON_NAME]" at bounding box center [336, 716] width 506 height 64
click at [402, 684] on textarea "וויסותה של [PERSON_NAME]. חיבור עם [PERSON_NAME]" at bounding box center [336, 716] width 506 height 64
click at [496, 684] on textarea "וויסותה של [PERSON_NAME]. חיבור עם [PERSON_NAME]" at bounding box center [336, 716] width 506 height 64
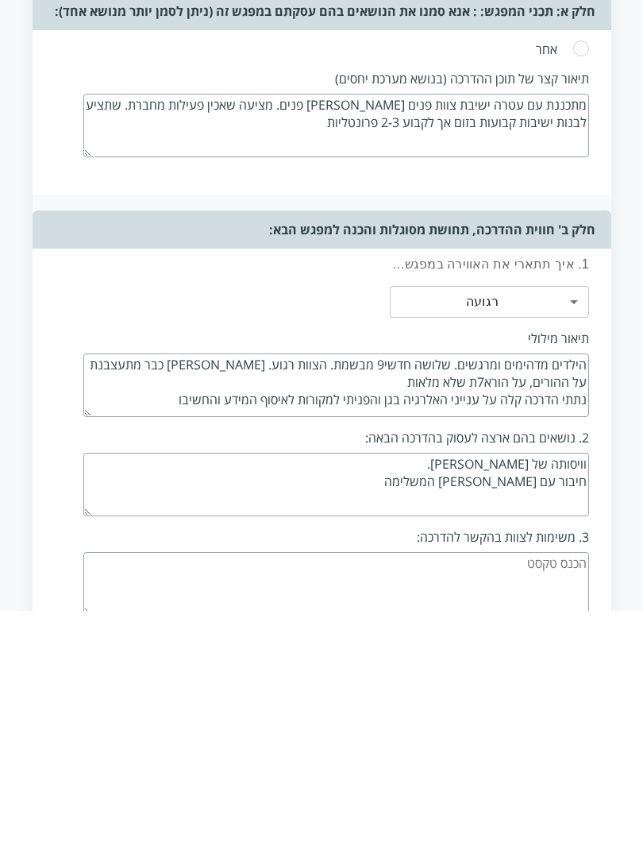
click at [315, 684] on textarea "וויסותה של [PERSON_NAME]. חיבור עם [PERSON_NAME] המשלימה" at bounding box center [336, 716] width 506 height 64
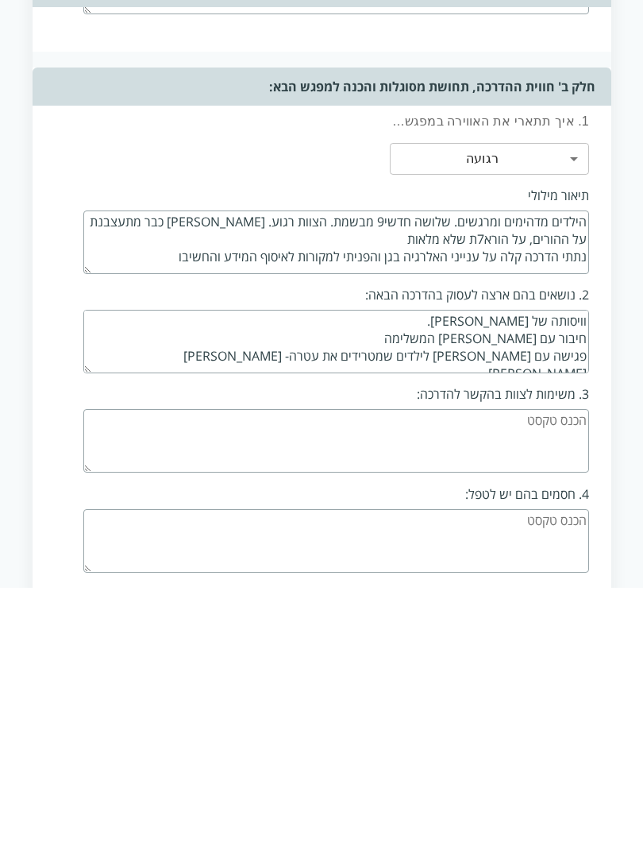
scroll to position [1975, 0]
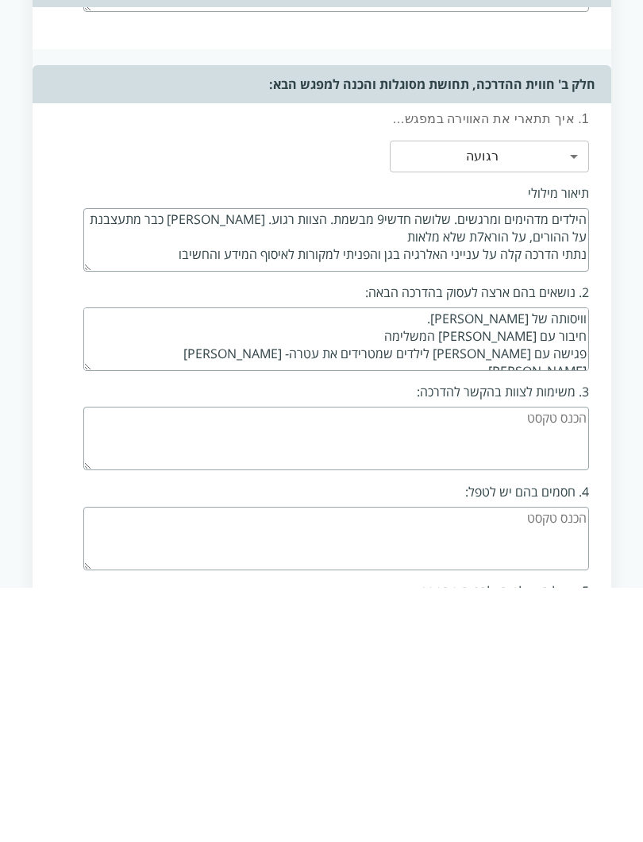
type textarea "וויסותה של [PERSON_NAME]. חיבור עם [PERSON_NAME] המשלימה פגישה עם [PERSON_NAME]…"
click at [235, 661] on textarea at bounding box center [336, 693] width 506 height 64
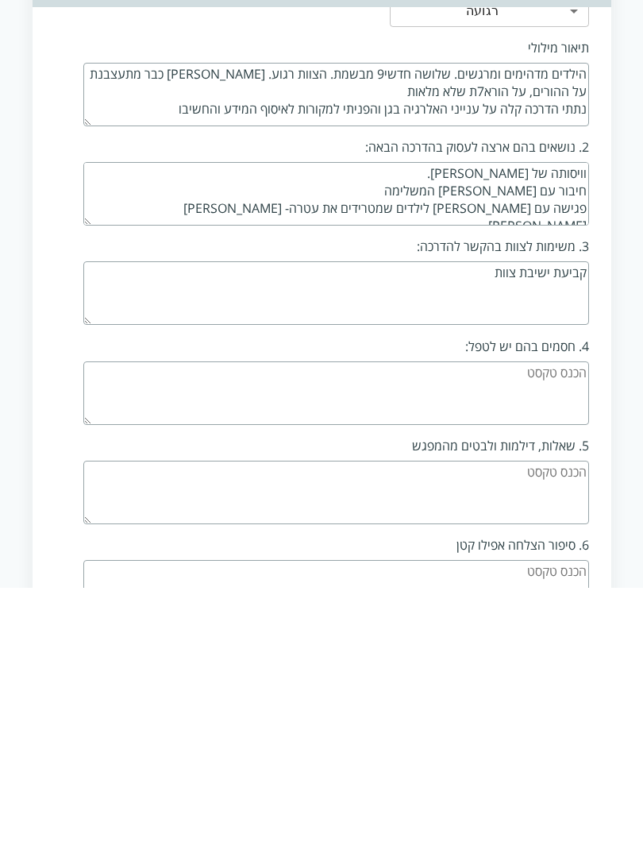
scroll to position [2121, 0]
type textarea "קביעת ישיבת צוות"
click at [249, 616] on textarea at bounding box center [336, 648] width 506 height 64
type textarea "[PERSON_NAME] מתחממת מהר"
click at [550, 715] on textarea at bounding box center [336, 747] width 506 height 64
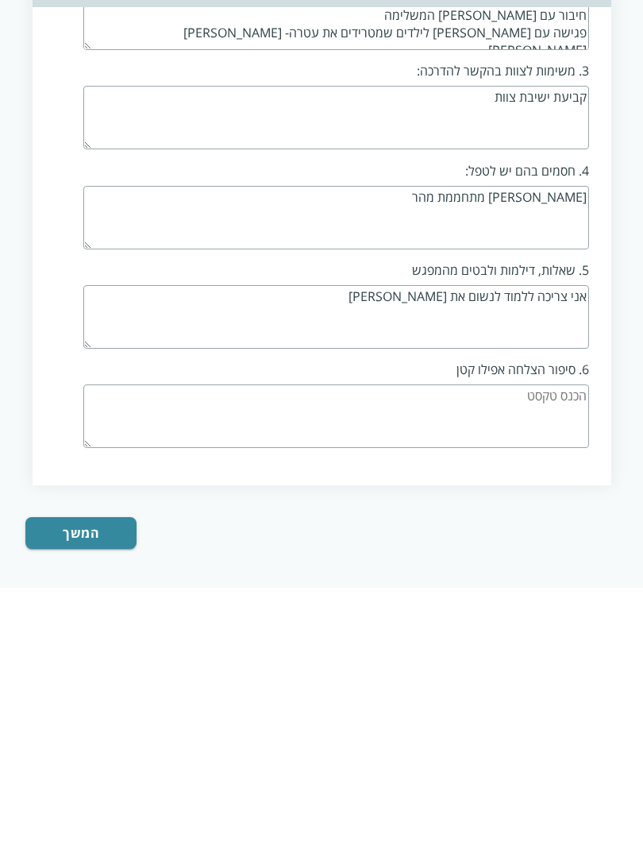
scroll to position [2322, 0]
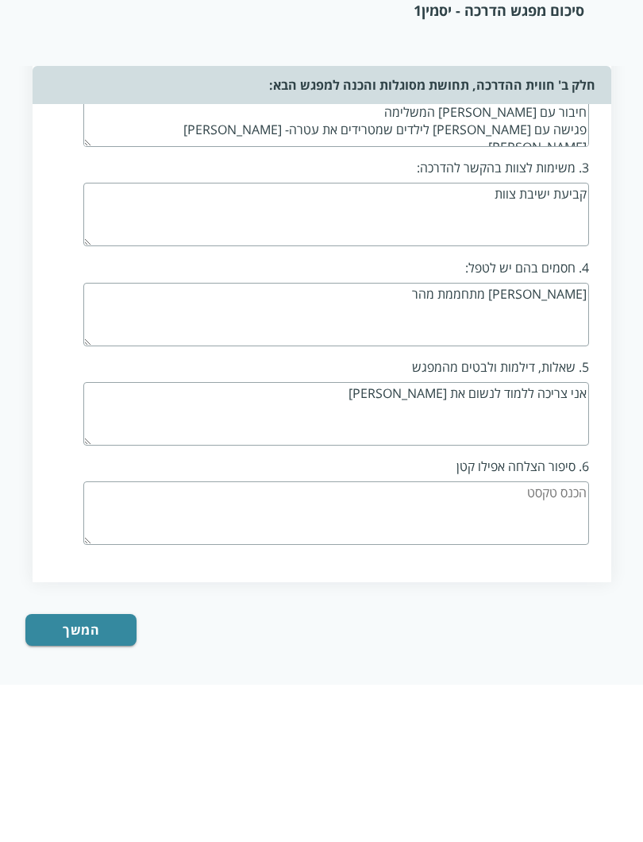
type textarea "אני צריכה ללמוד לנשום את [PERSON_NAME]"
click at [280, 639] on textarea at bounding box center [336, 671] width 506 height 64
type textarea "התרגשות גדולה הדדית במפגש עם [PERSON_NAME]"
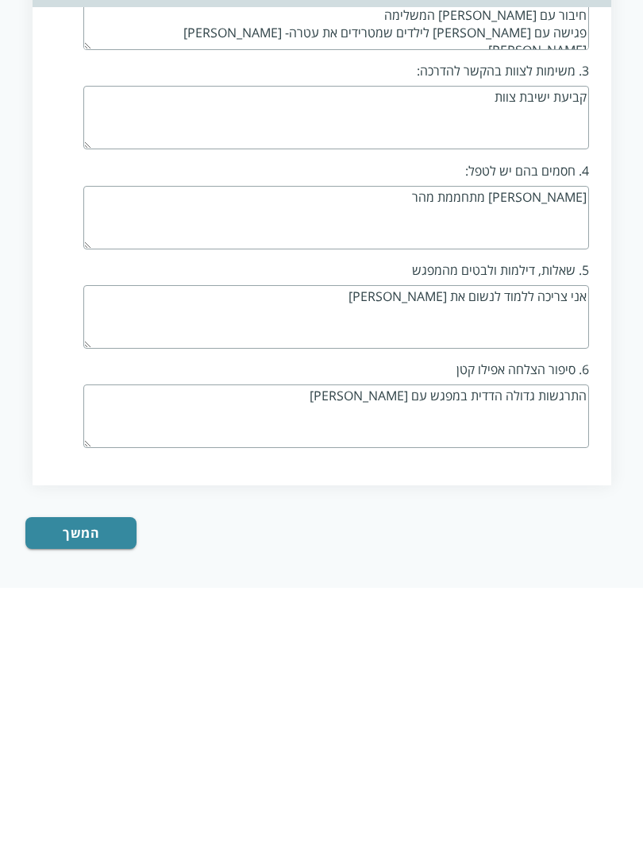
click at [64, 771] on button "המשך" at bounding box center [80, 787] width 110 height 32
